Goal: Task Accomplishment & Management: Complete application form

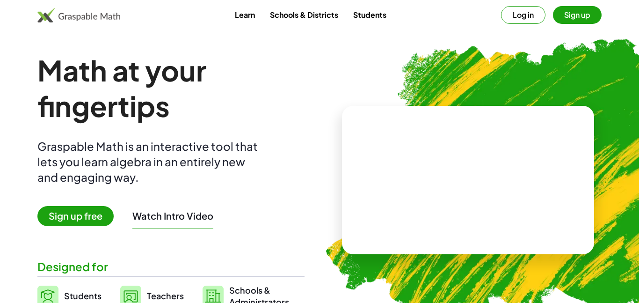
click at [529, 13] on button "Log in" at bounding box center [523, 15] width 44 height 18
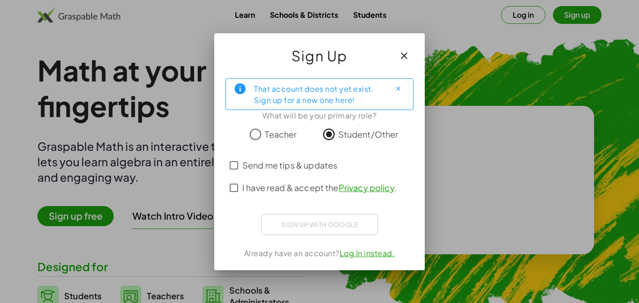
click at [300, 163] on span "Send me tips & updates" at bounding box center [289, 165] width 95 height 13
click at [299, 166] on span "Send me tips & updates" at bounding box center [289, 165] width 95 height 13
click at [312, 228] on div "Sign up with Google Sign in with Google Sign in with Google. Opens in new tab" at bounding box center [319, 224] width 117 height 21
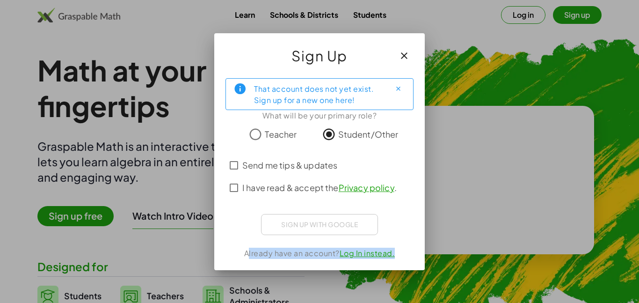
click at [312, 228] on div "Sign up with Google Sign in with Google Sign in with Google. Opens in new tab" at bounding box center [319, 224] width 117 height 21
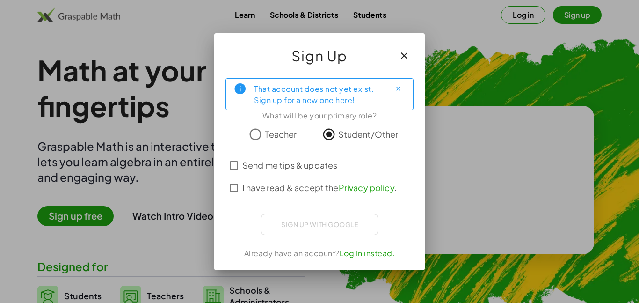
click at [312, 228] on div "Sign up with Google Sign in with Google Sign in with Google. Opens in new tab" at bounding box center [319, 224] width 117 height 21
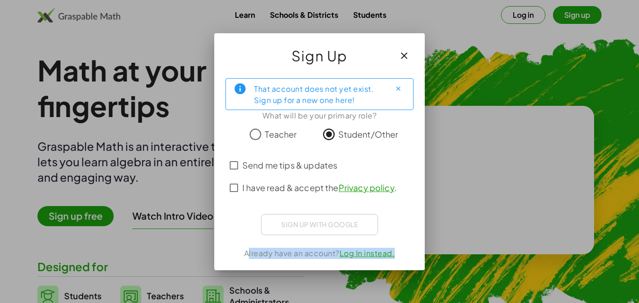
click at [312, 228] on div "Sign up with Google Sign in with Google Sign in with Google. Opens in new tab" at bounding box center [319, 224] width 117 height 21
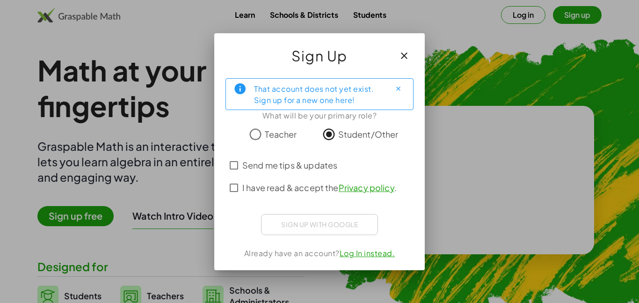
click at [312, 228] on div "Sign up with Google Sign in with Google Sign in with Google. Opens in new tab" at bounding box center [319, 224] width 117 height 21
click at [305, 190] on span "I have read & accept the Privacy policy ." at bounding box center [319, 187] width 154 height 13
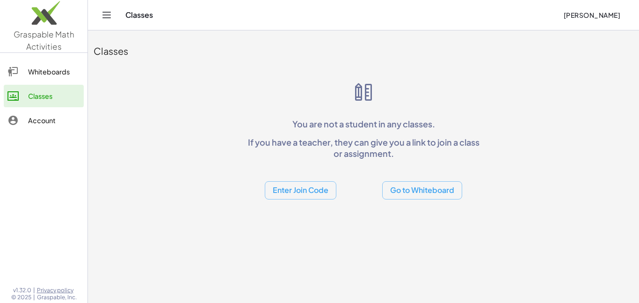
click at [606, 11] on span "[PERSON_NAME]" at bounding box center [591, 15] width 57 height 8
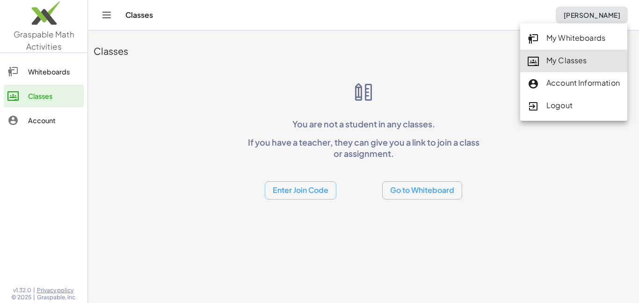
click at [565, 66] on div "My Classes" at bounding box center [574, 61] width 92 height 12
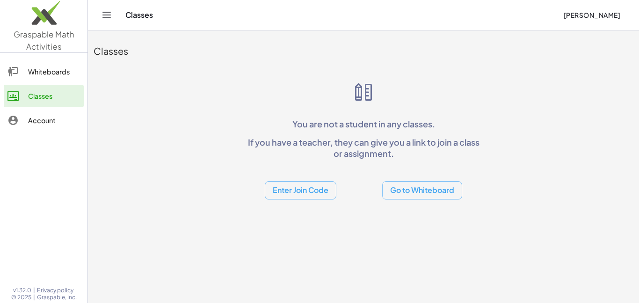
click at [25, 118] on div at bounding box center [17, 120] width 21 height 11
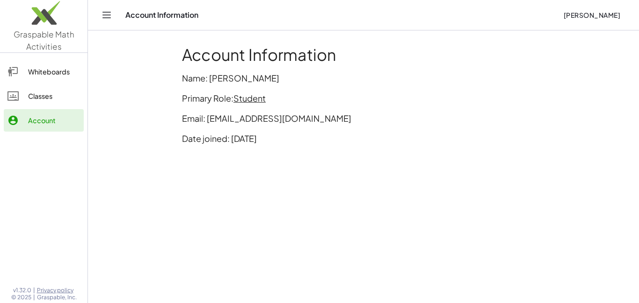
click at [32, 102] on link "Classes" at bounding box center [44, 96] width 80 height 22
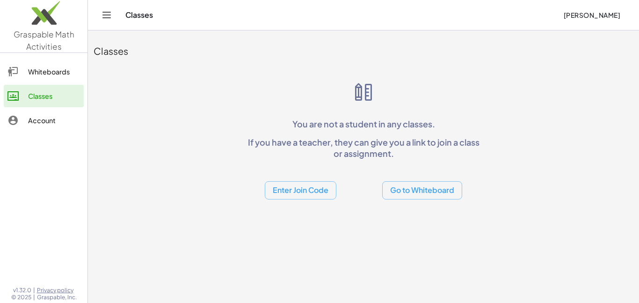
click at [603, 17] on span "[PERSON_NAME]" at bounding box center [591, 15] width 57 height 8
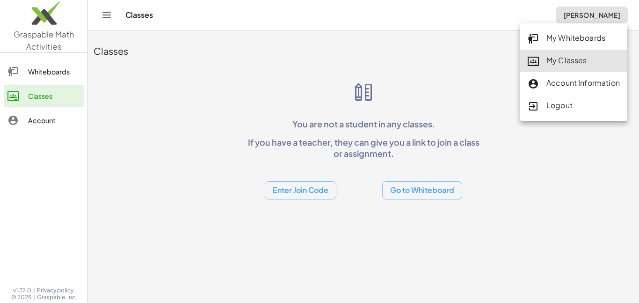
click at [575, 60] on div "My Classes" at bounding box center [574, 61] width 92 height 12
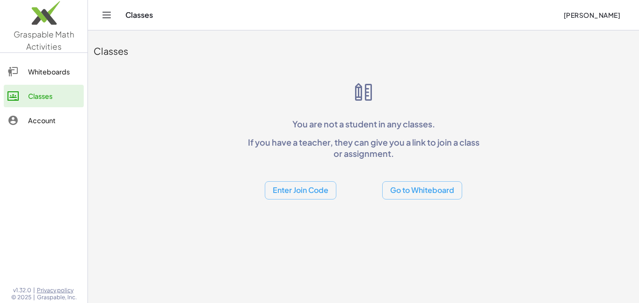
click at [320, 190] on button "Enter Join Code" at bounding box center [301, 190] width 72 height 18
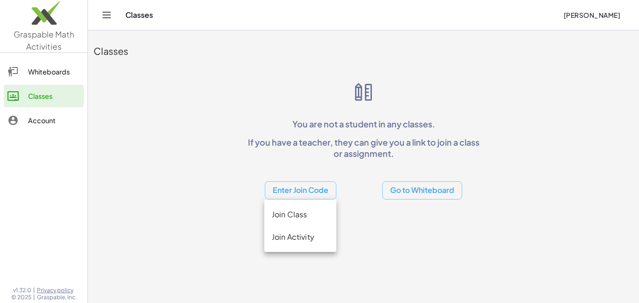
click at [322, 216] on div "Join Class" at bounding box center [300, 214] width 57 height 11
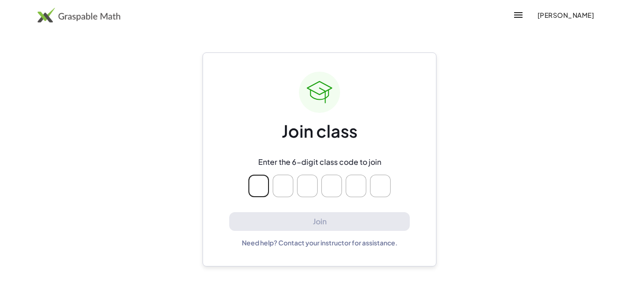
type input "*"
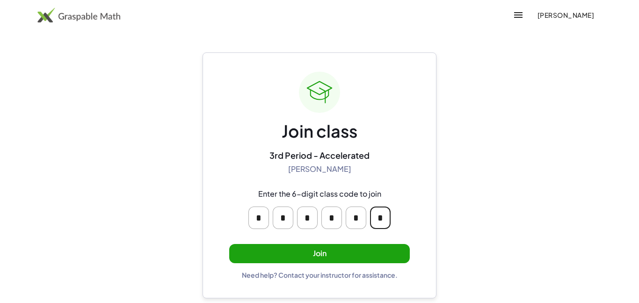
type input "*"
click at [339, 257] on button "Join" at bounding box center [319, 253] width 181 height 19
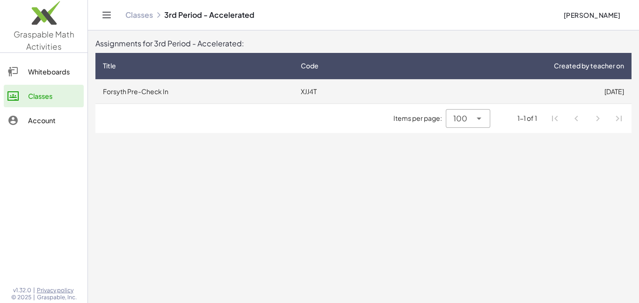
click at [568, 88] on td "[DATE]" at bounding box center [515, 91] width 234 height 24
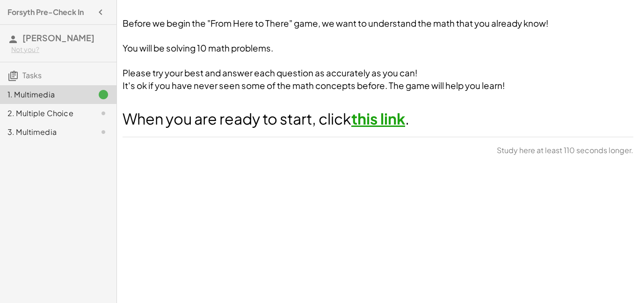
click at [397, 124] on link "this link" at bounding box center [378, 118] width 54 height 19
